Goal: Find specific page/section: Find specific page/section

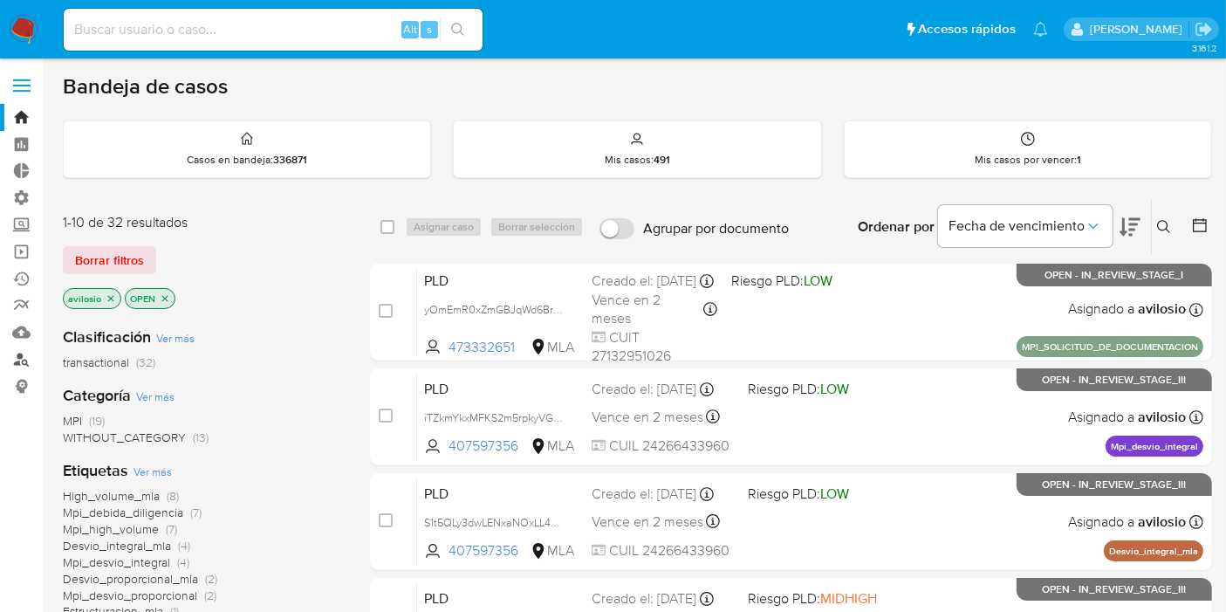
click at [17, 365] on link "Buscador de personas" at bounding box center [104, 359] width 208 height 27
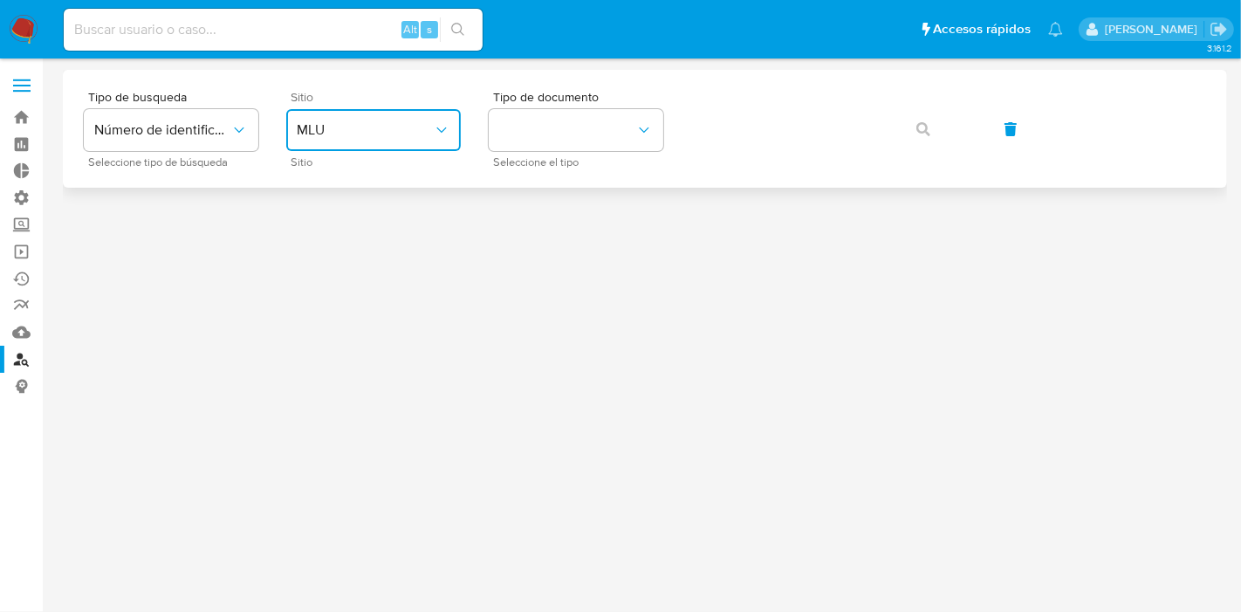
click at [359, 141] on button "MLU" at bounding box center [373, 130] width 175 height 42
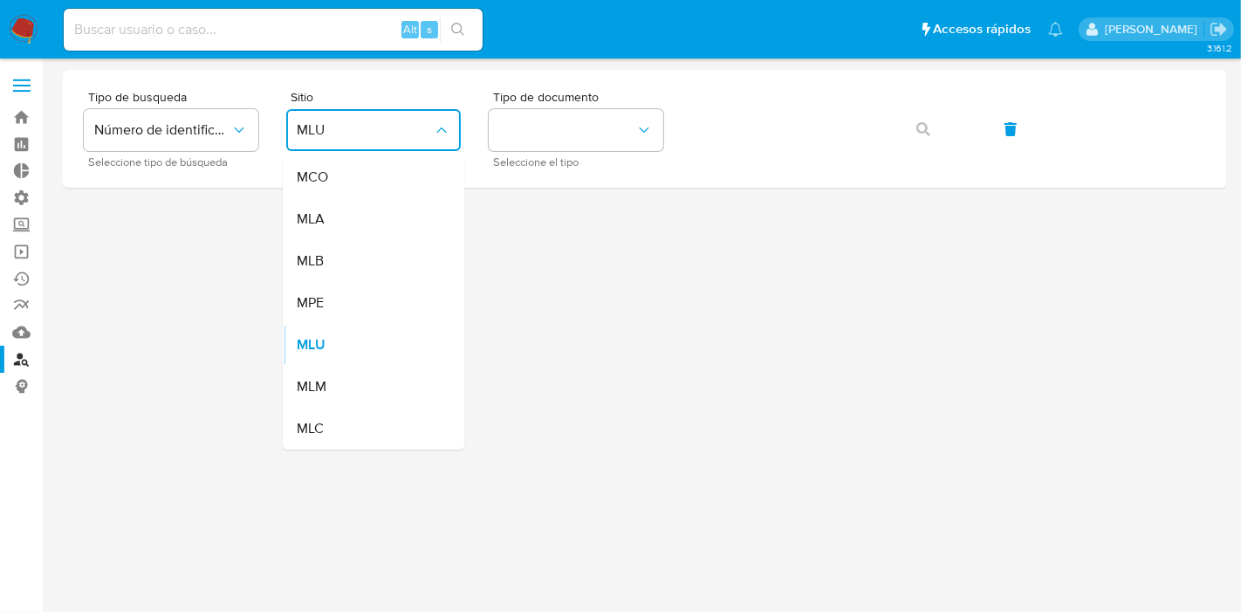
drag, startPoint x: 351, startPoint y: 223, endPoint x: 449, endPoint y: 202, distance: 100.0
click at [350, 224] on div "MLA" at bounding box center [368, 219] width 143 height 42
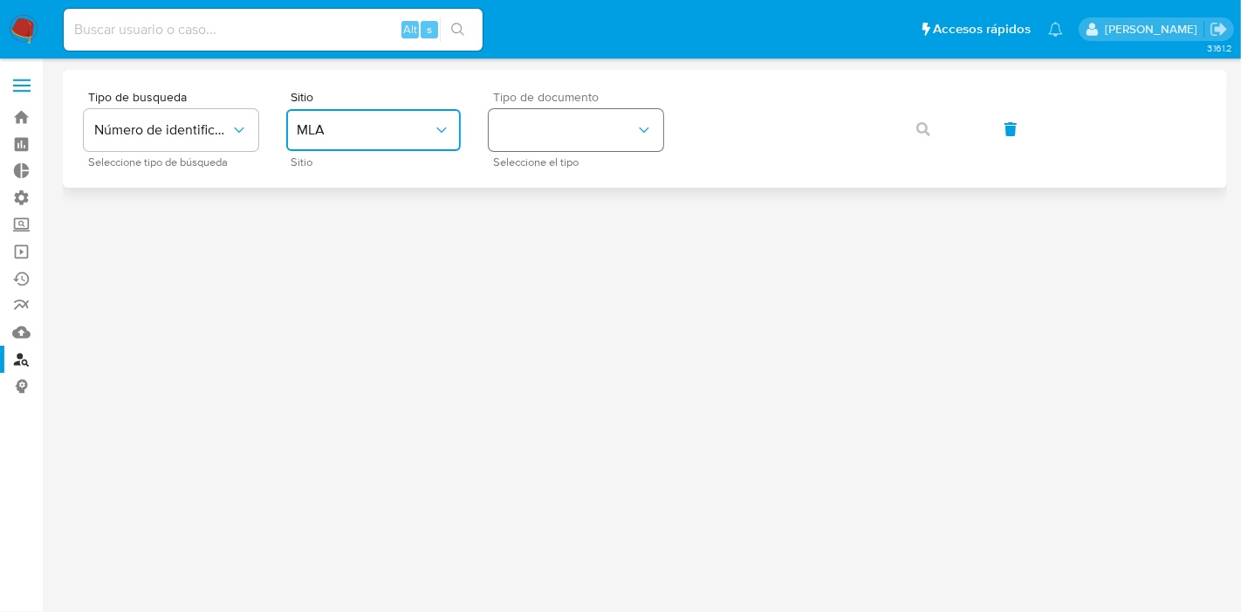
click at [546, 135] on button "identificationType" at bounding box center [576, 130] width 175 height 42
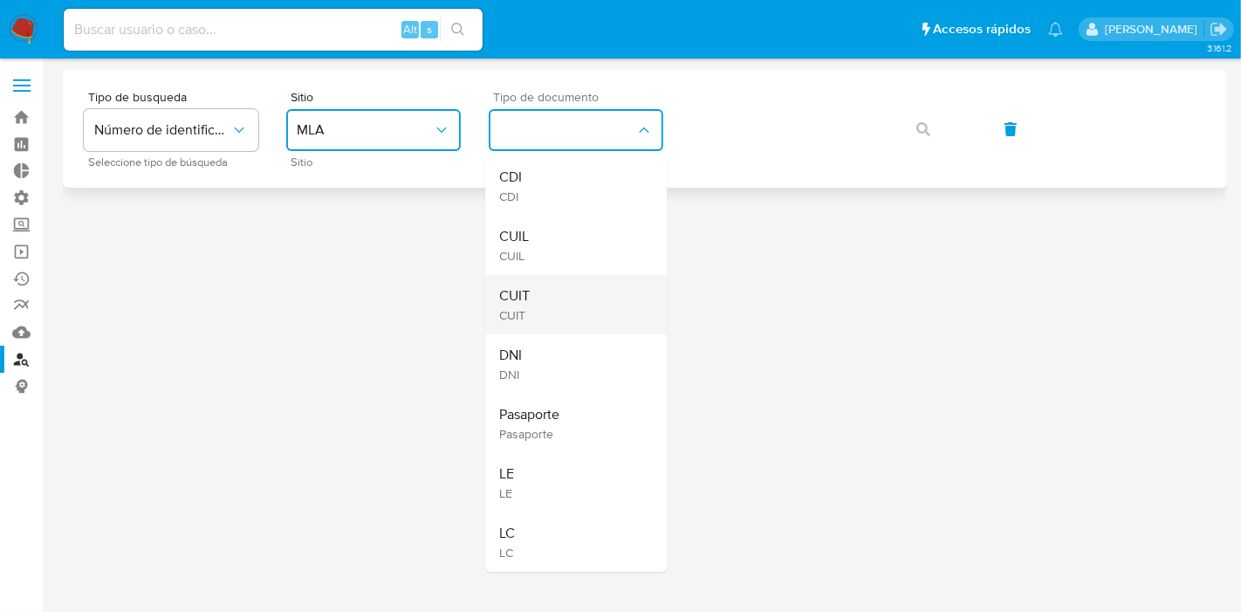
click at [559, 307] on div "CUIT CUIT" at bounding box center [570, 304] width 143 height 59
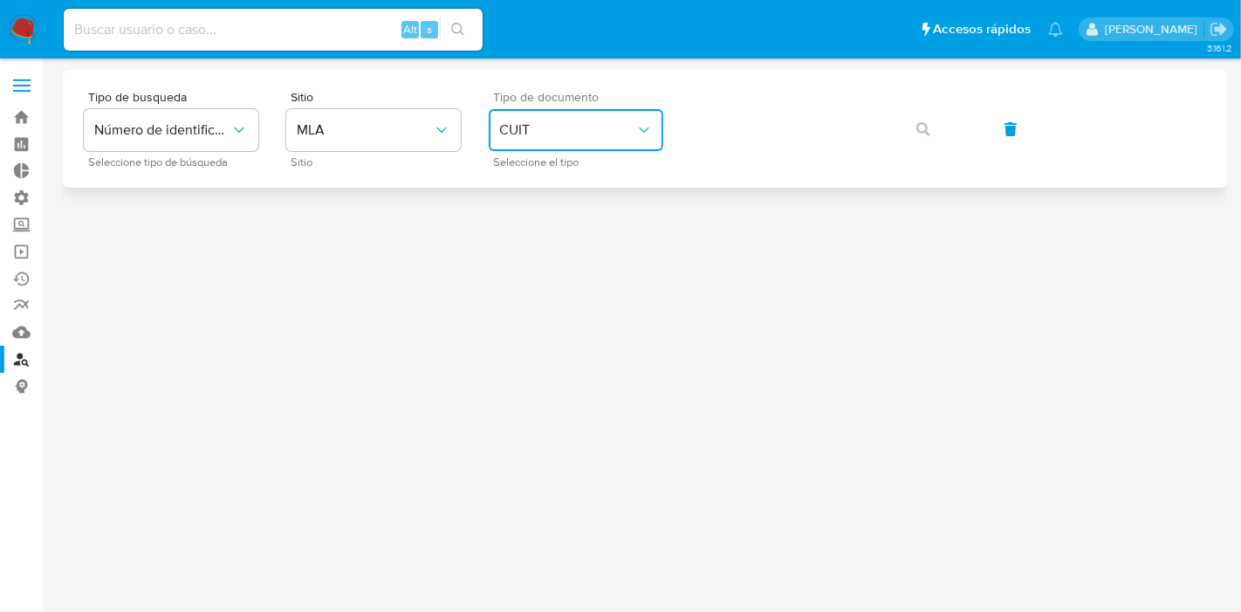
click at [767, 68] on main "3.161.2" at bounding box center [620, 306] width 1241 height 612
